Goal: Navigation & Orientation: Find specific page/section

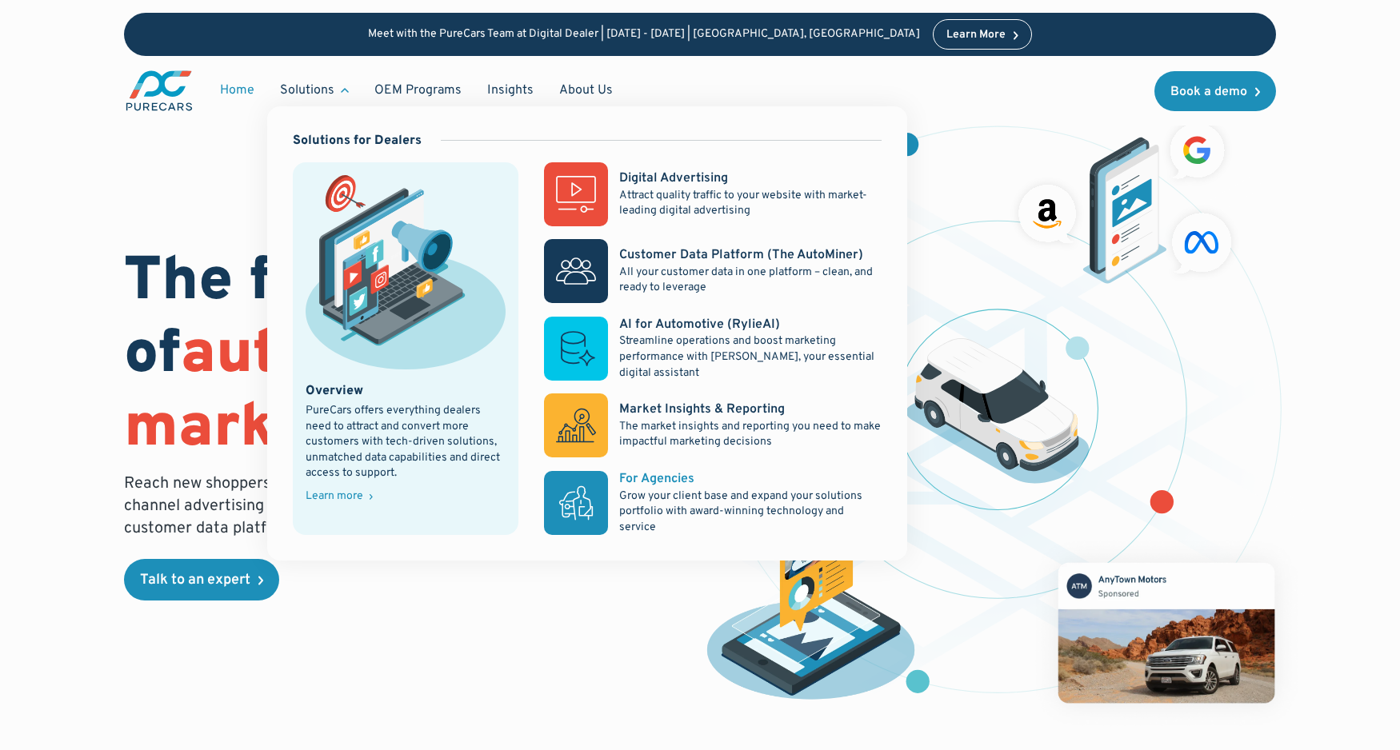
click at [678, 480] on div "For Agencies" at bounding box center [656, 479] width 75 height 18
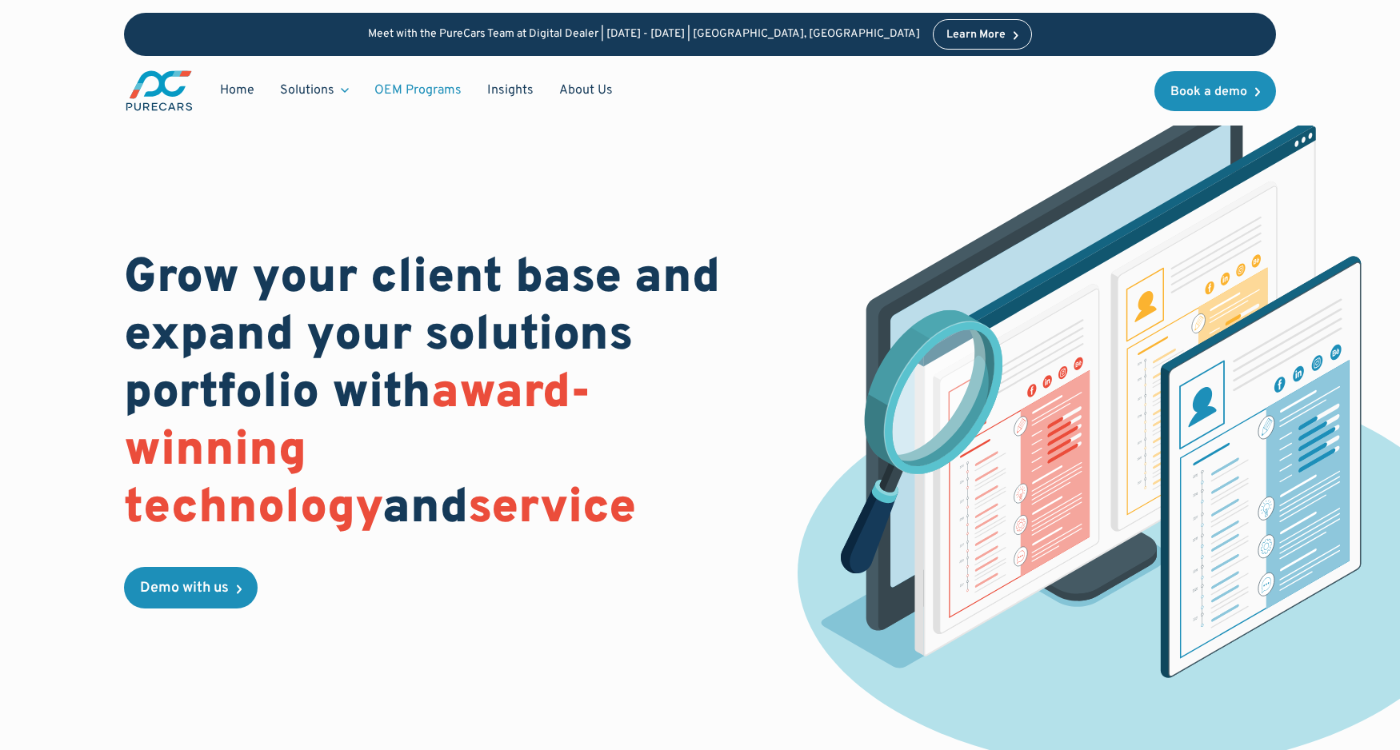
click at [415, 84] on link "OEM Programs" at bounding box center [418, 90] width 113 height 30
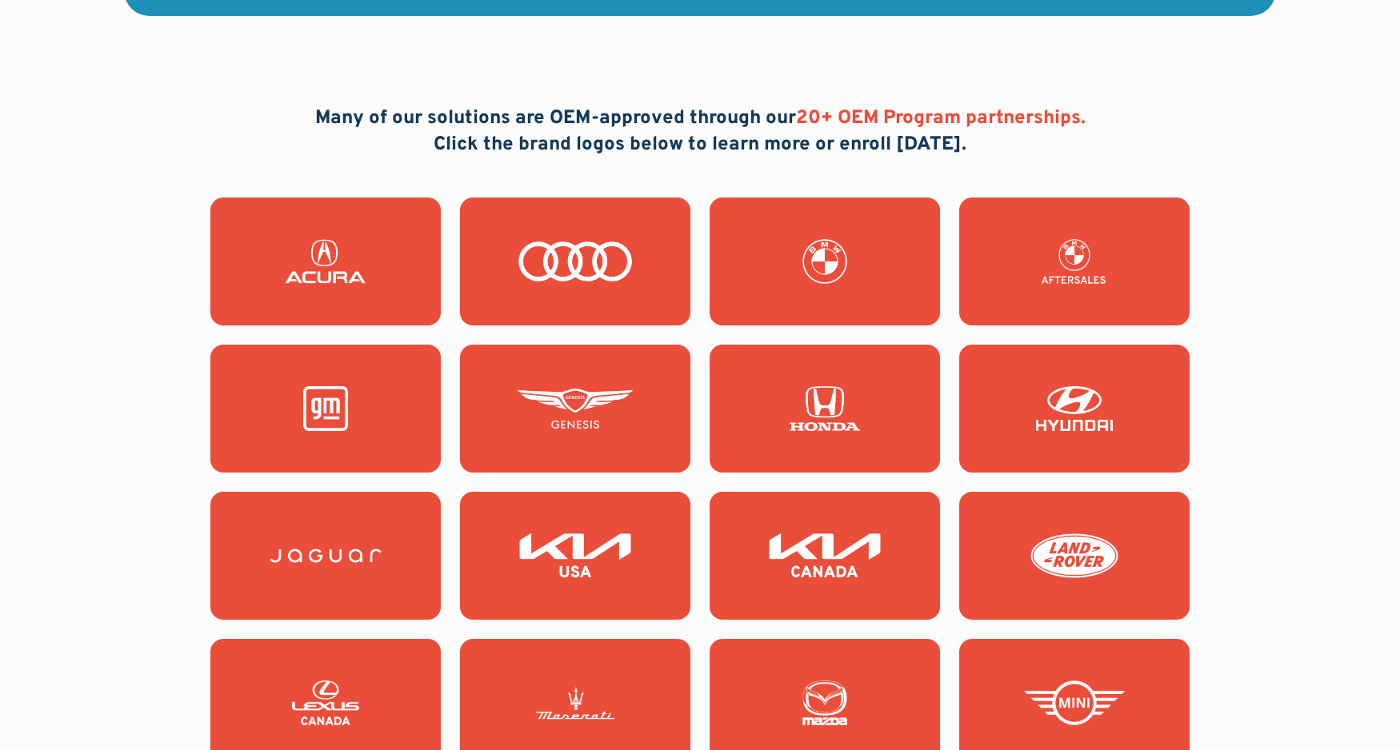
scroll to position [1396, 0]
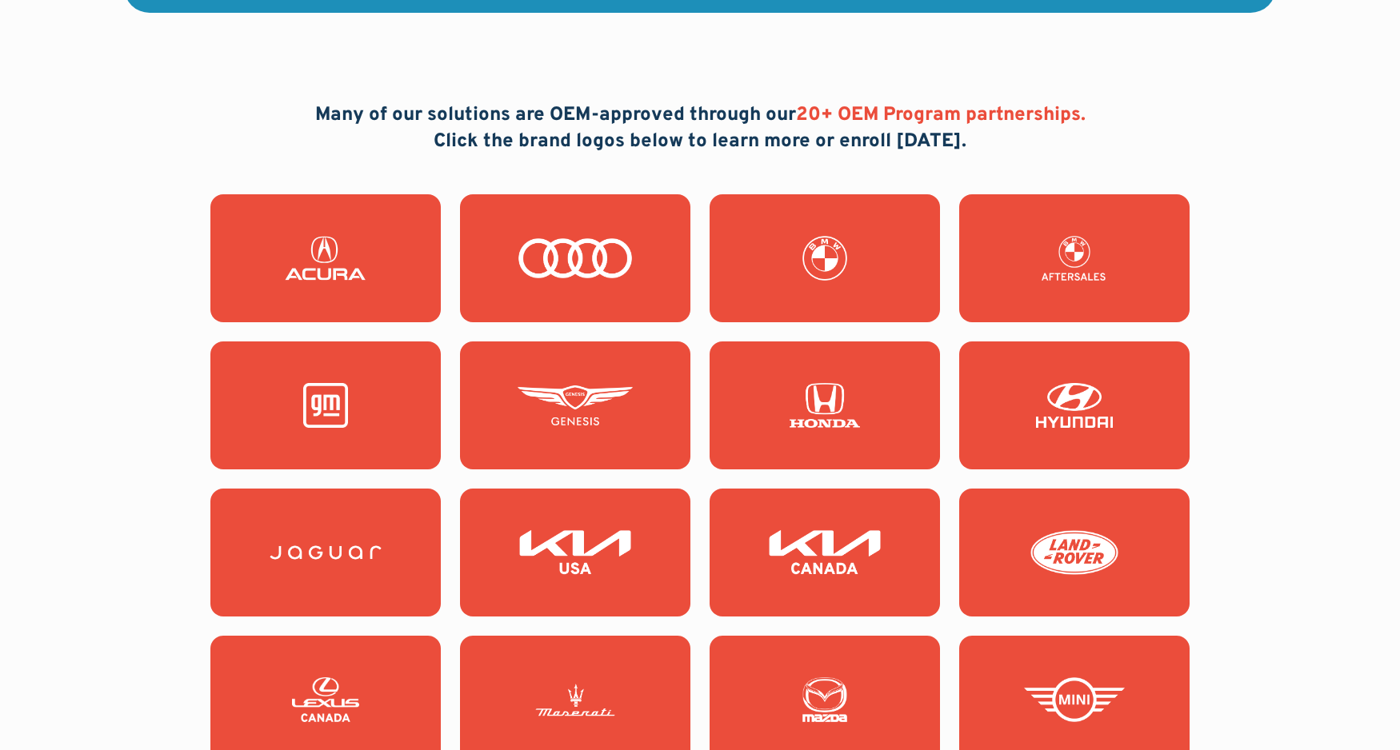
click at [539, 409] on img at bounding box center [575, 405] width 115 height 45
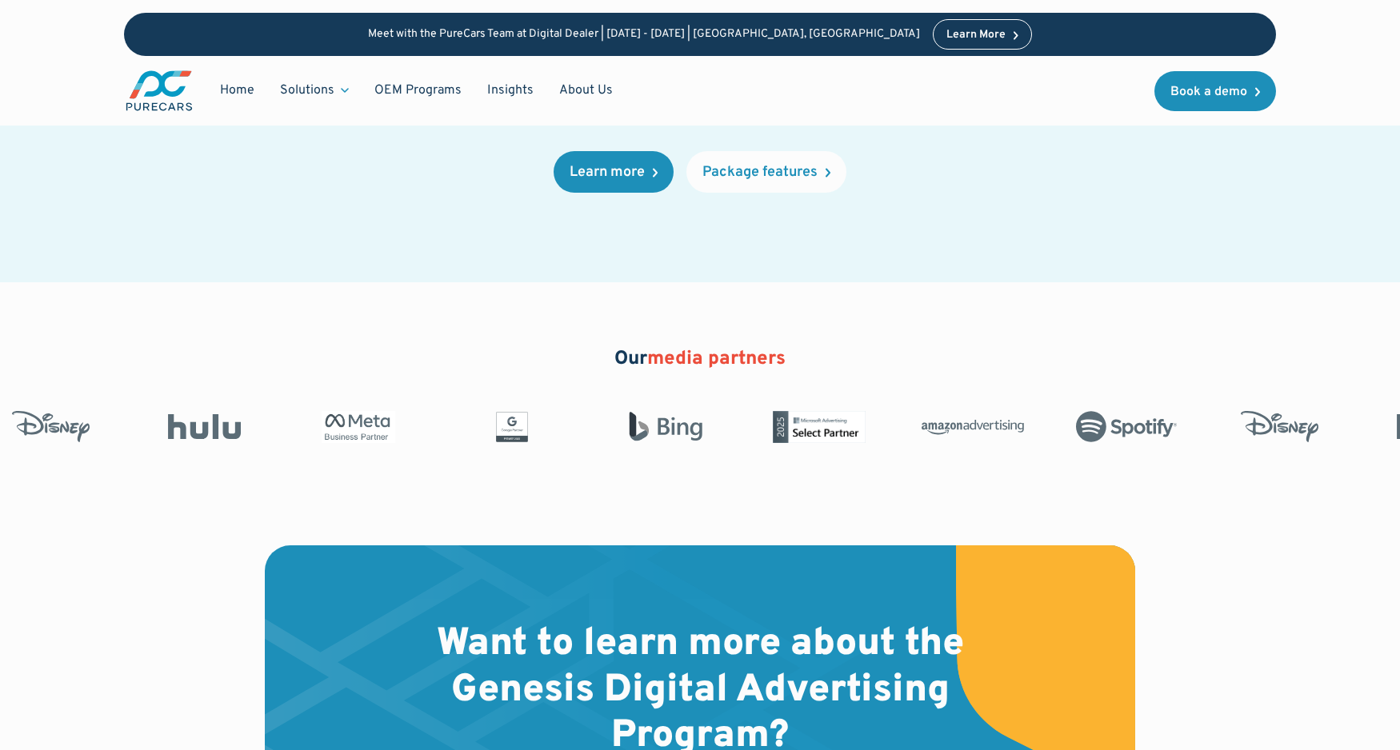
scroll to position [2873, 0]
